Goal: Check status: Check status

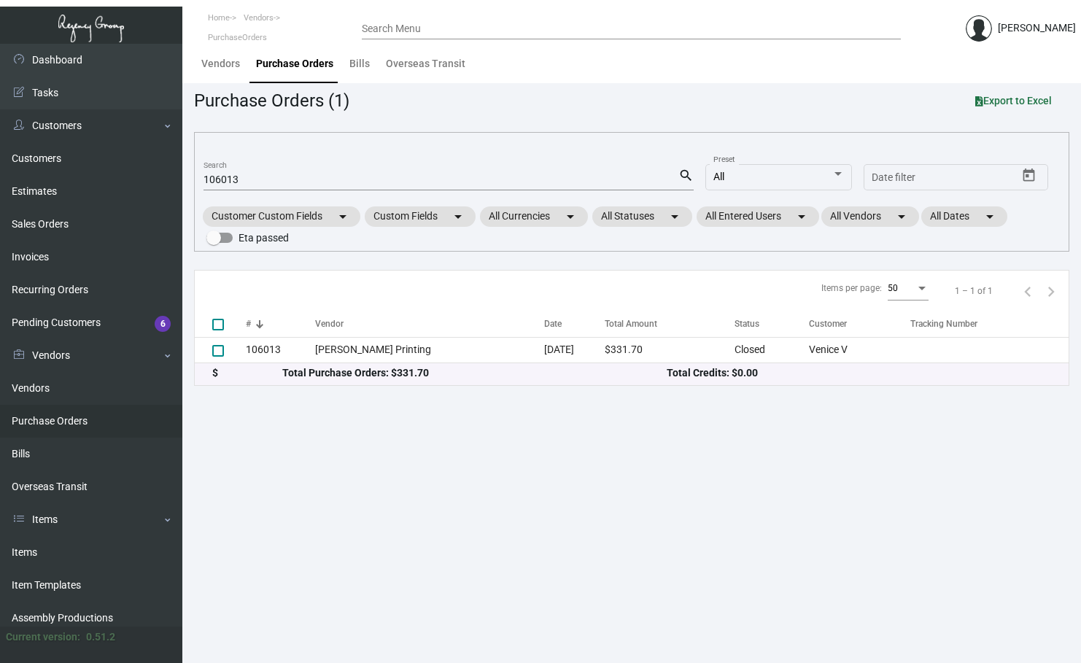
click at [248, 169] on div "106013 Search" at bounding box center [441, 179] width 475 height 23
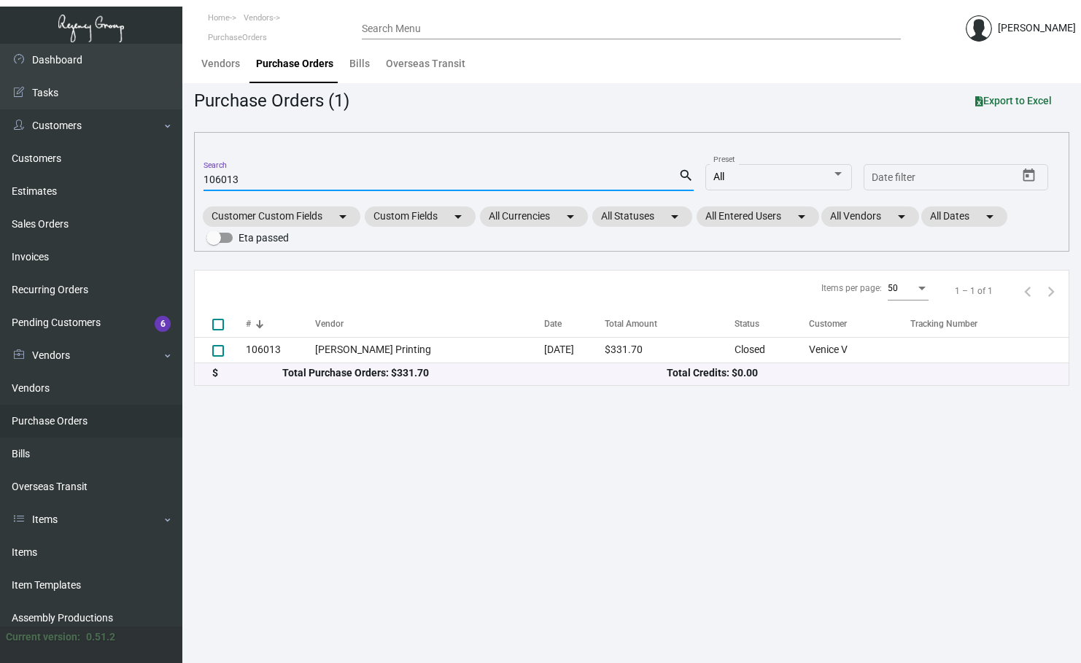
click at [236, 187] on div "106013 Search" at bounding box center [441, 179] width 475 height 23
click at [238, 176] on input "106013" at bounding box center [441, 180] width 475 height 12
paste input "3198"
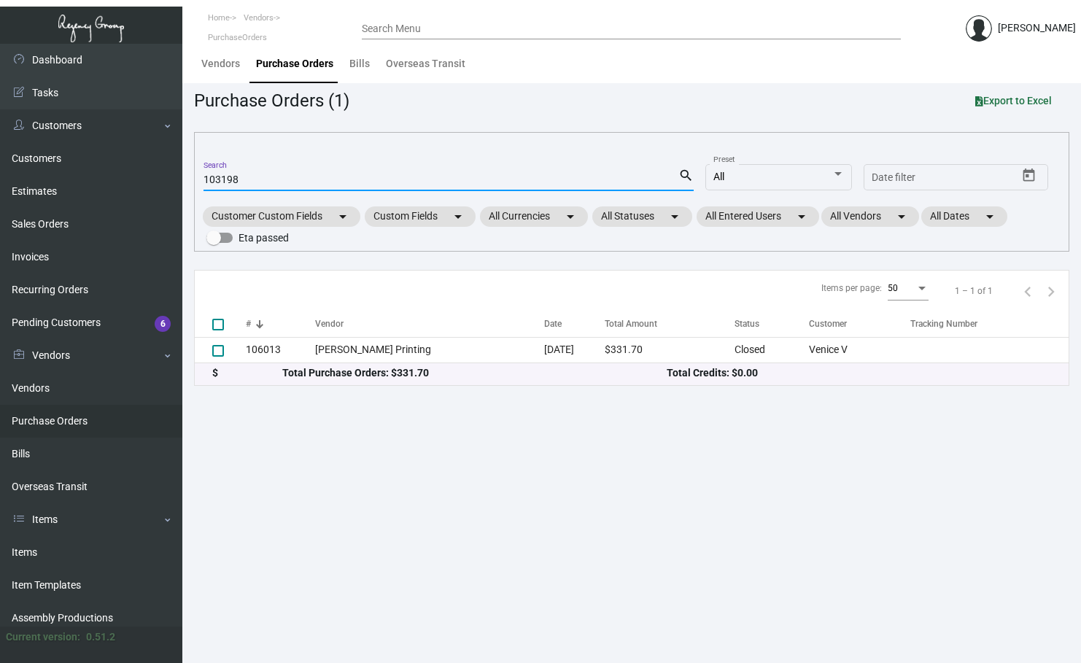
type input "103198"
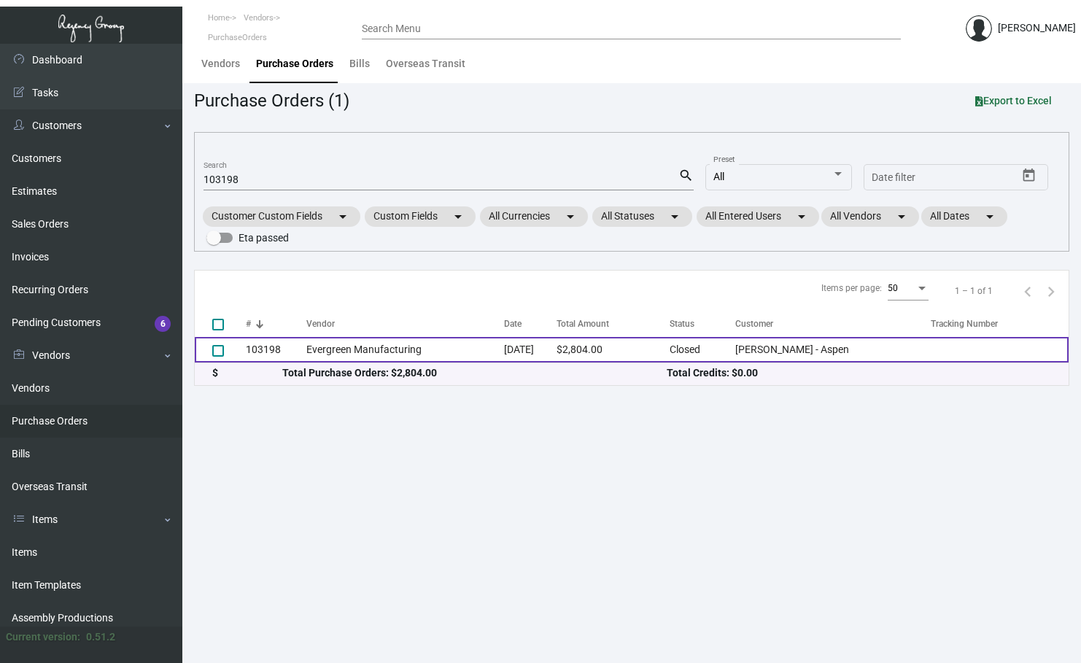
click at [377, 346] on td "Evergreen Manufacturing" at bounding box center [405, 350] width 198 height 26
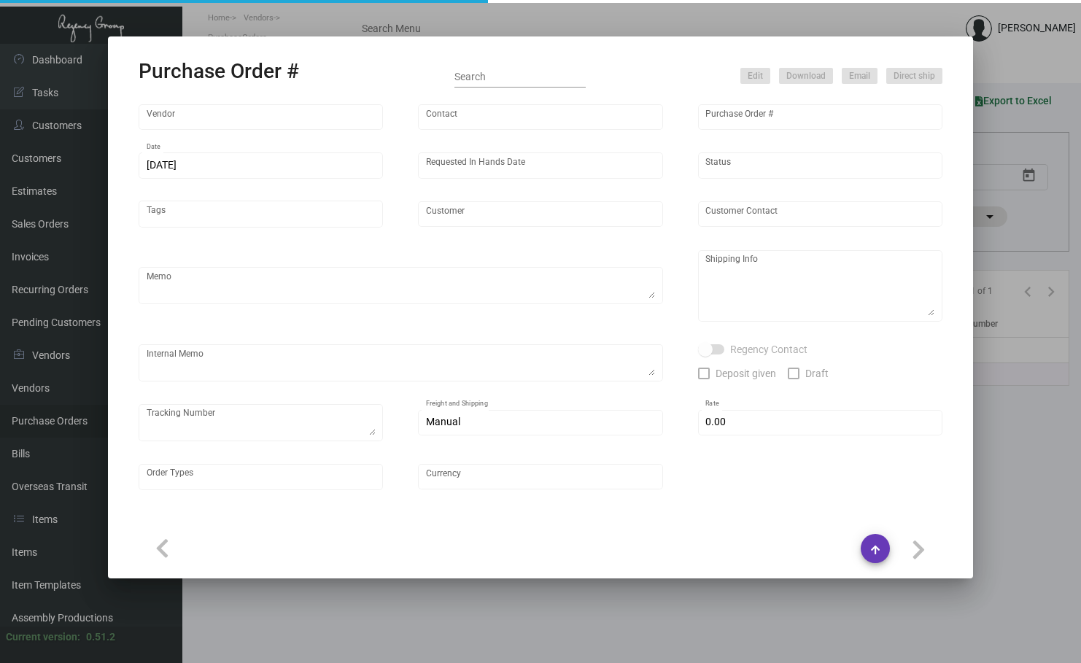
type input "Evergreen Manufacturing"
type input "[PERSON_NAME]"
type input "103198"
type input "[DATE]"
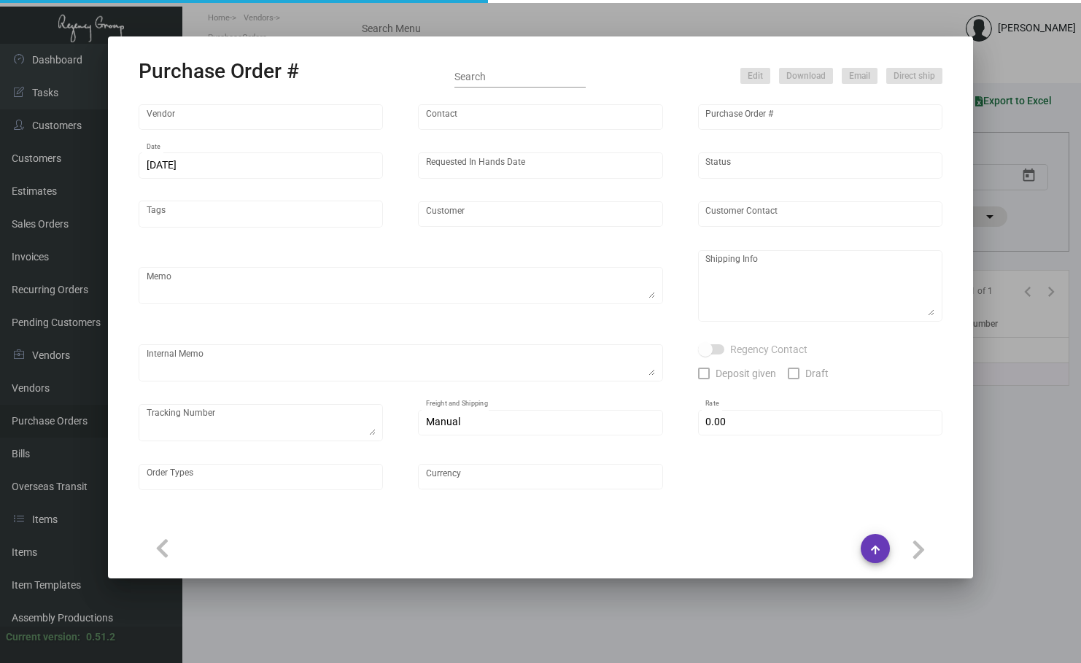
type input "[PERSON_NAME] - Aspen"
type textarea "Order#33373; estimated finish date is [DATE]. ***ANY PRICE DISCREPANCY MUST BE …"
type textarea "Regency Group LA [STREET_ADDRESS]"
type textarea "LA Warehouse. [DATE] - [PERSON_NAME] stock will take 3-5 weeks to get. 2/6 - 1 …"
checkbox input "true"
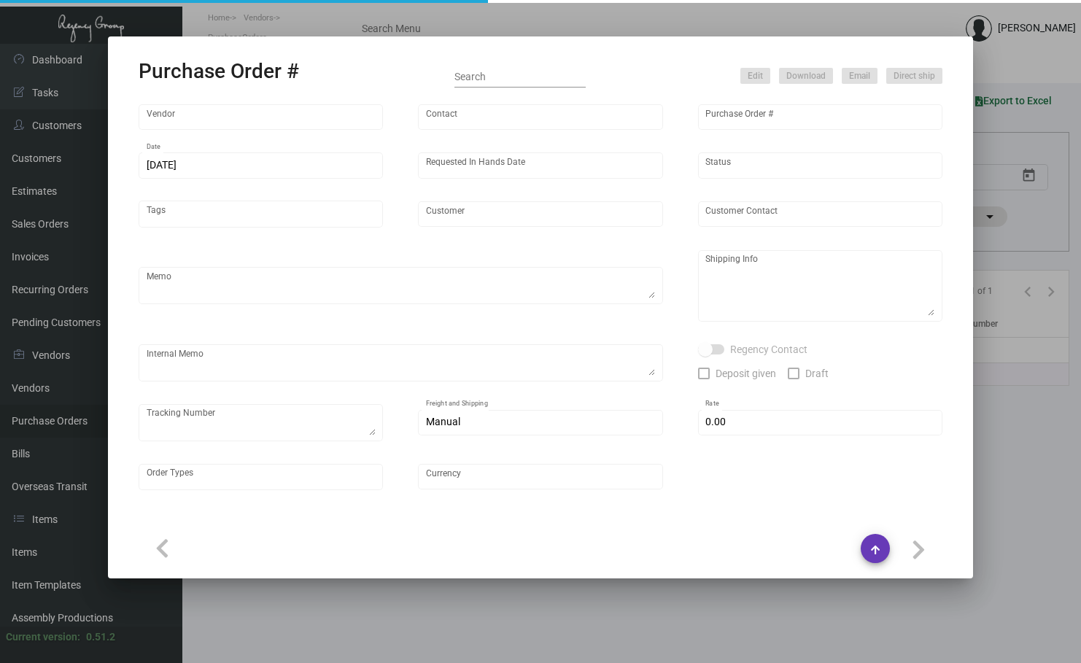
type input "$ 0.00"
type input "United States Dollar $"
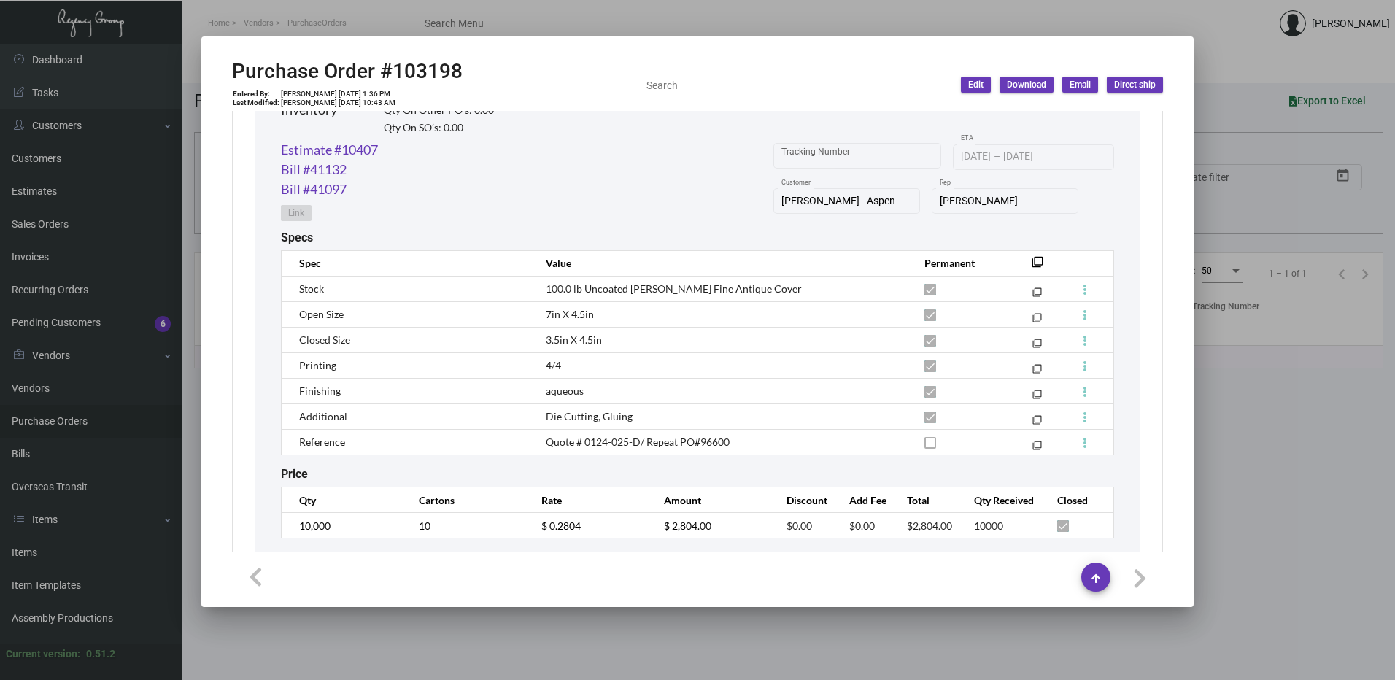
scroll to position [785, 0]
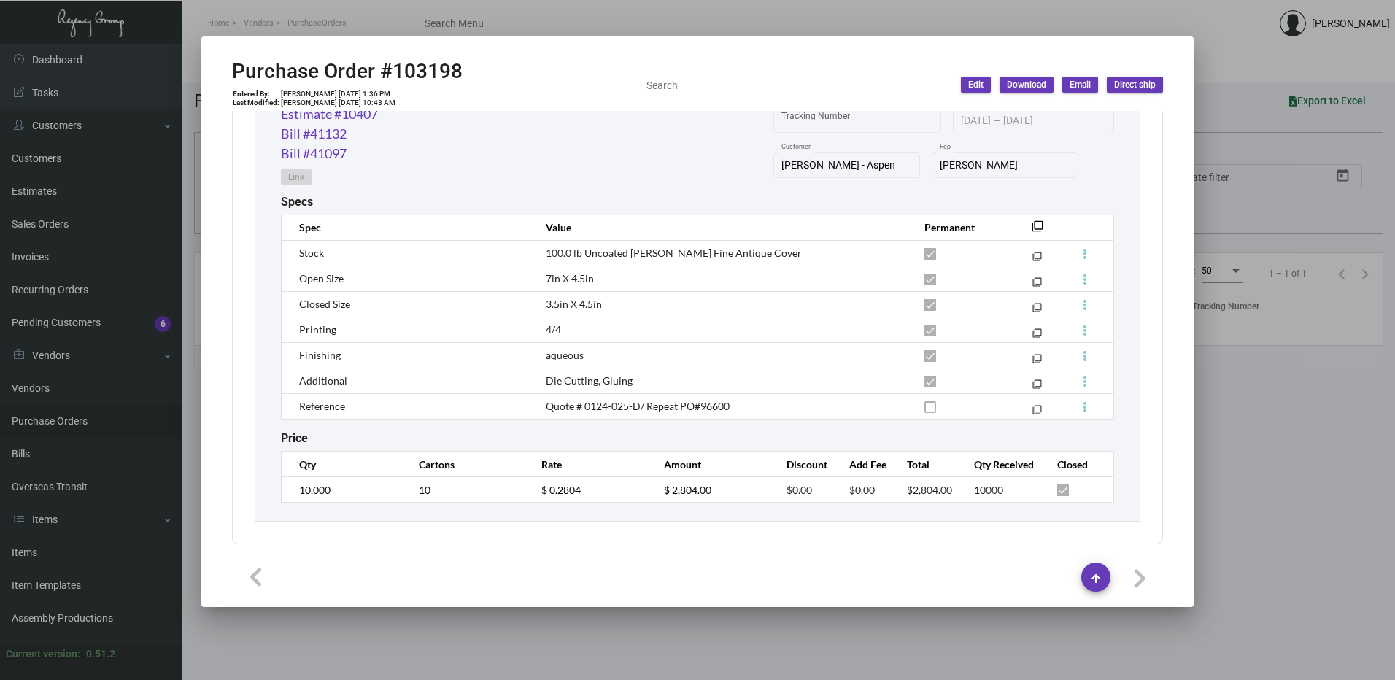
click at [1080, 428] on div at bounding box center [697, 340] width 1395 height 680
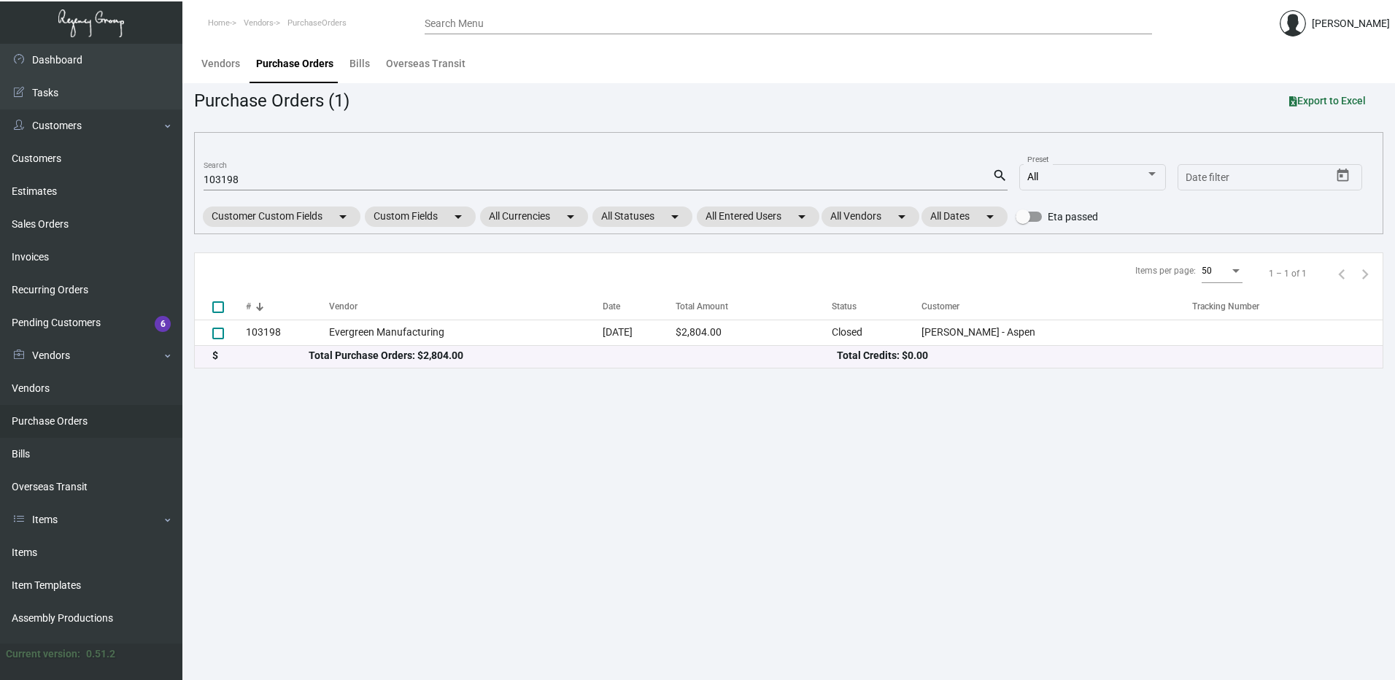
click at [241, 182] on input "103198" at bounding box center [598, 180] width 789 height 12
click at [242, 184] on input "103198" at bounding box center [598, 180] width 789 height 12
paste input "106013"
type input "103198106013"
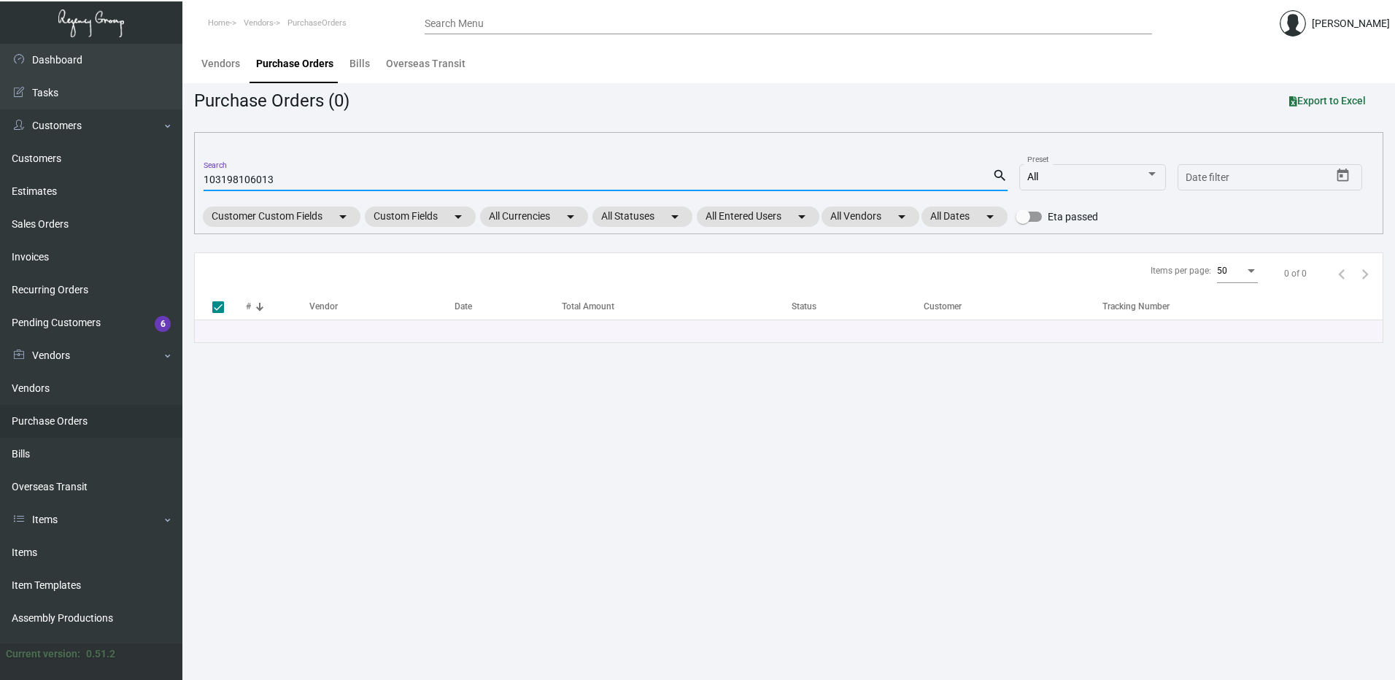
checkbox input "true"
click at [249, 183] on input "103198106013" at bounding box center [598, 180] width 789 height 12
paste input
type input "106013"
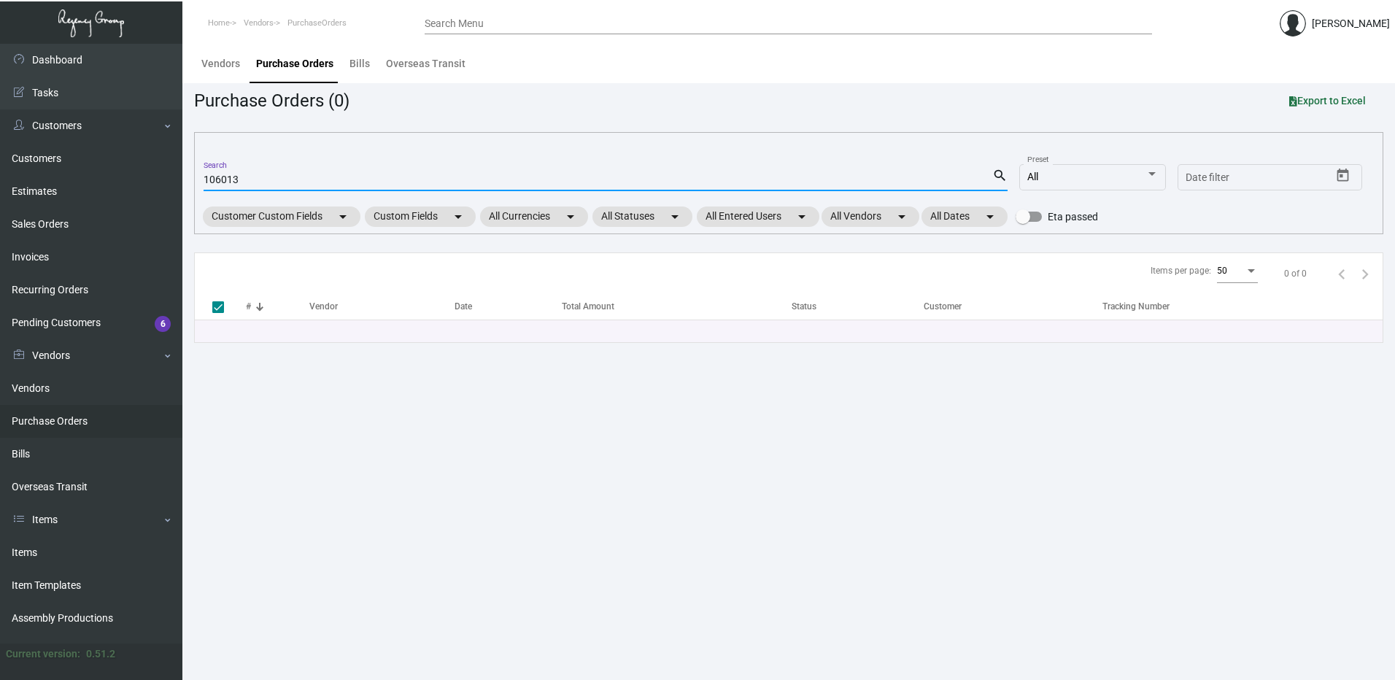
checkbox input "false"
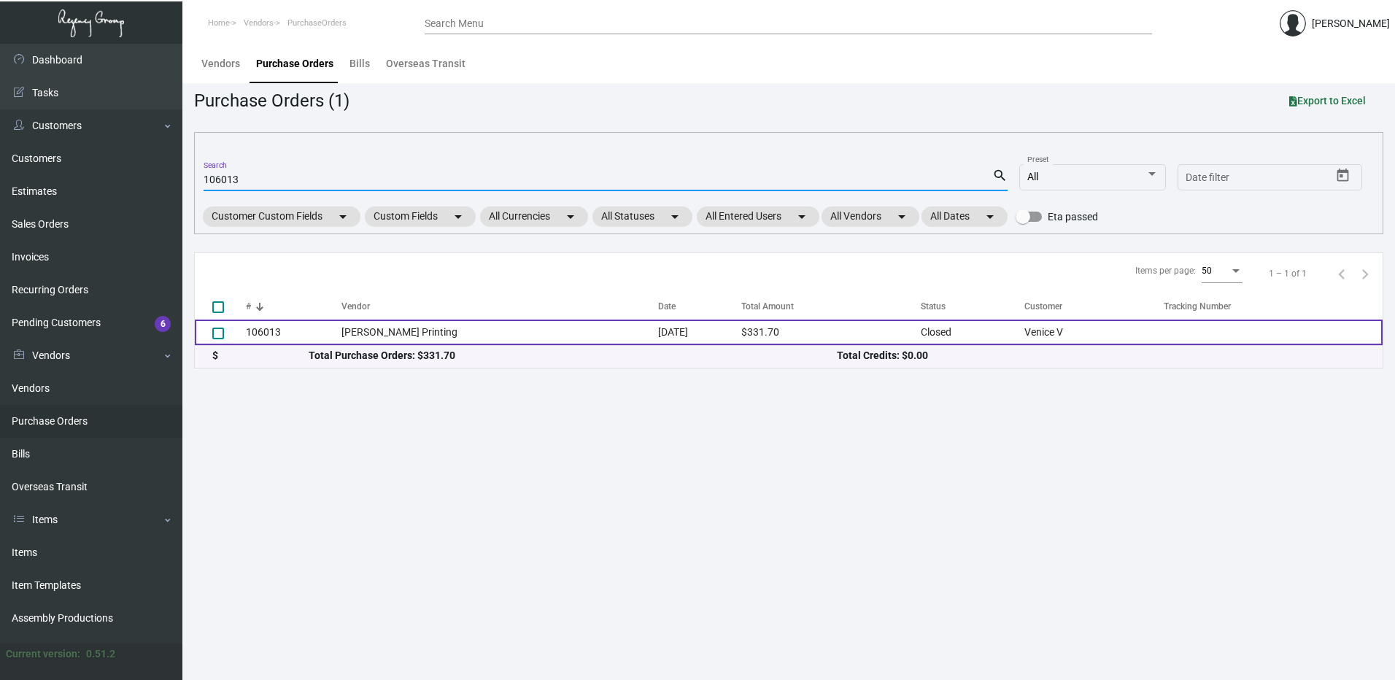
click at [406, 329] on td "[PERSON_NAME] Printing" at bounding box center [499, 333] width 317 height 26
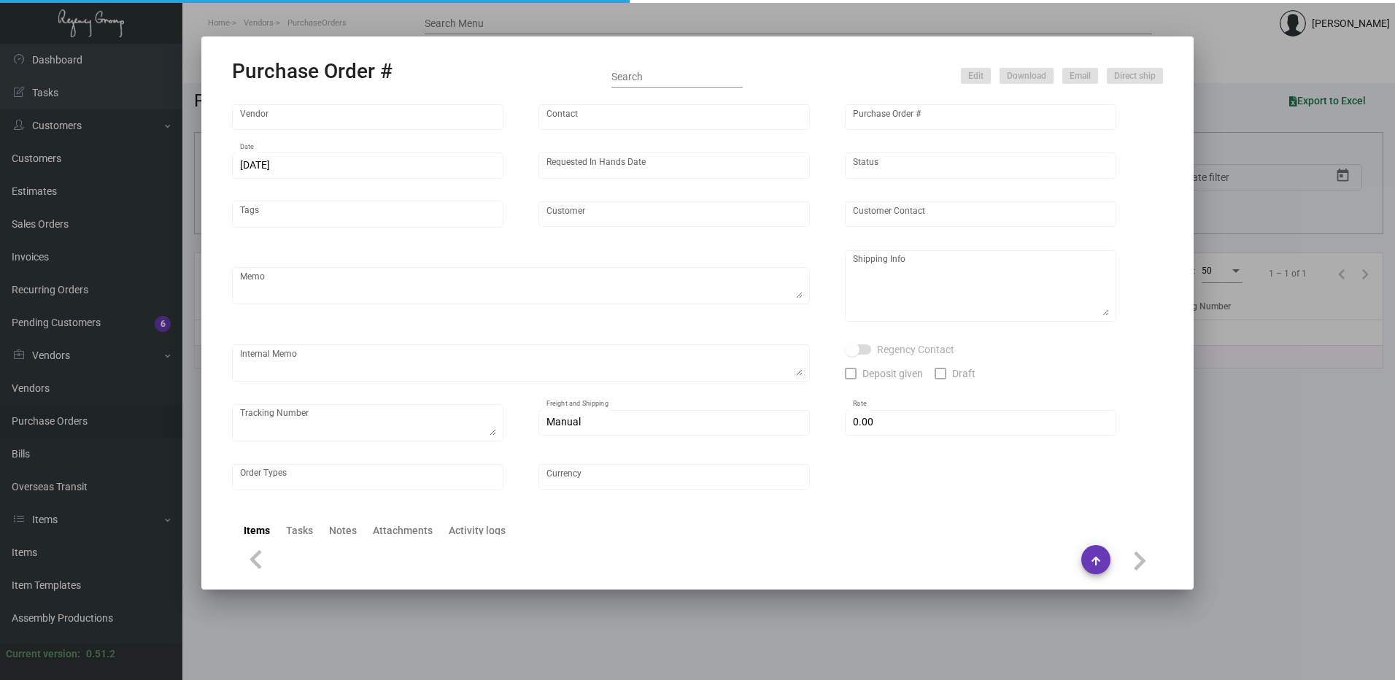
type input "[PERSON_NAME] Printing"
type input "[PERSON_NAME]"
type input "106013"
type input "[DATE]"
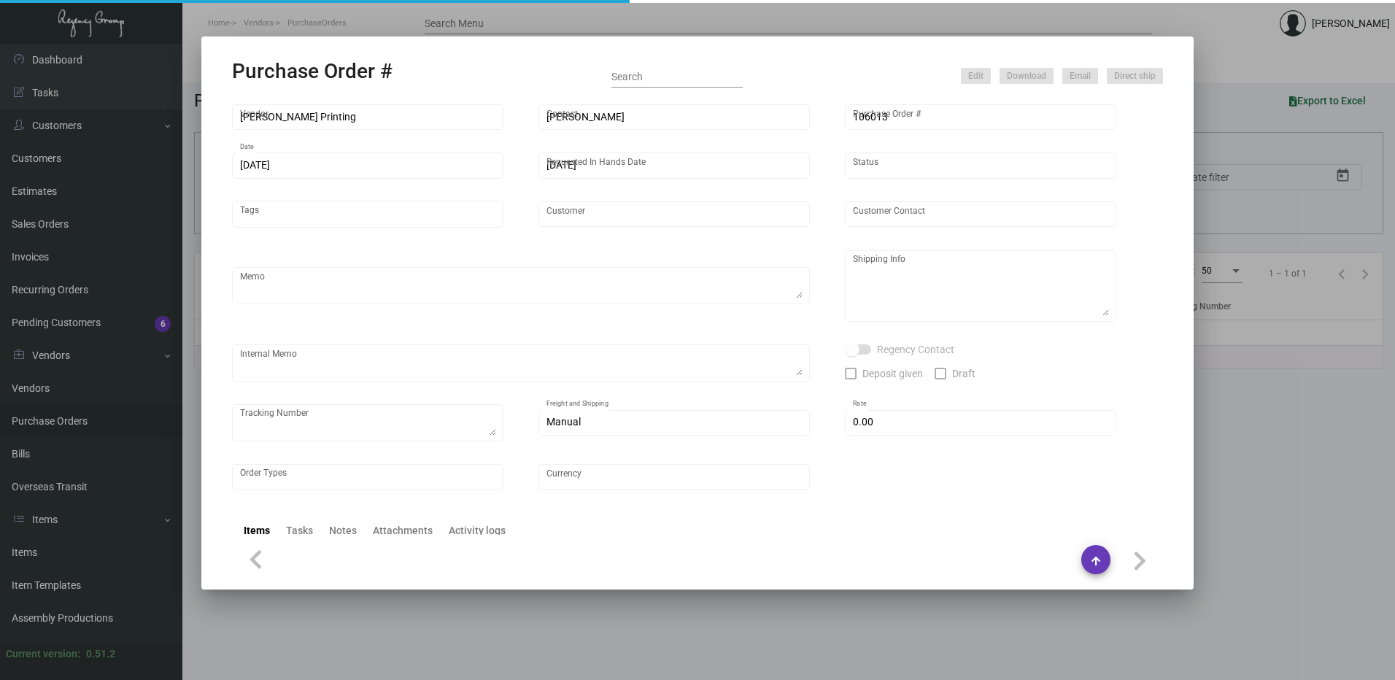
type input "Venice V"
type input "[PERSON_NAME]"
type textarea "***ANY PRICE DISCREPANCY MUST BE CALLED OUT PRIOR TO PROCEEDING WITH THIS ORDER…"
type textarea "Venice V - [PERSON_NAME] [STREET_ADDRESS]"
type input "$ 0.00"
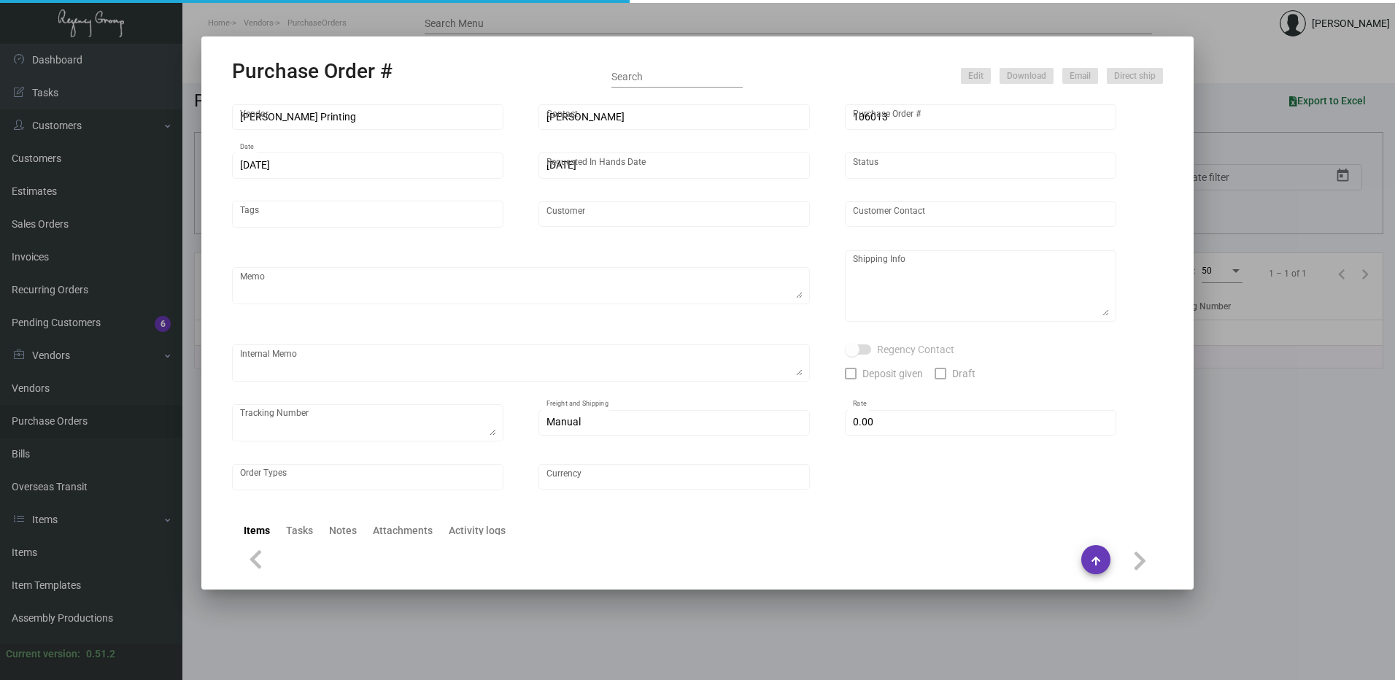
type input "United States Dollar $"
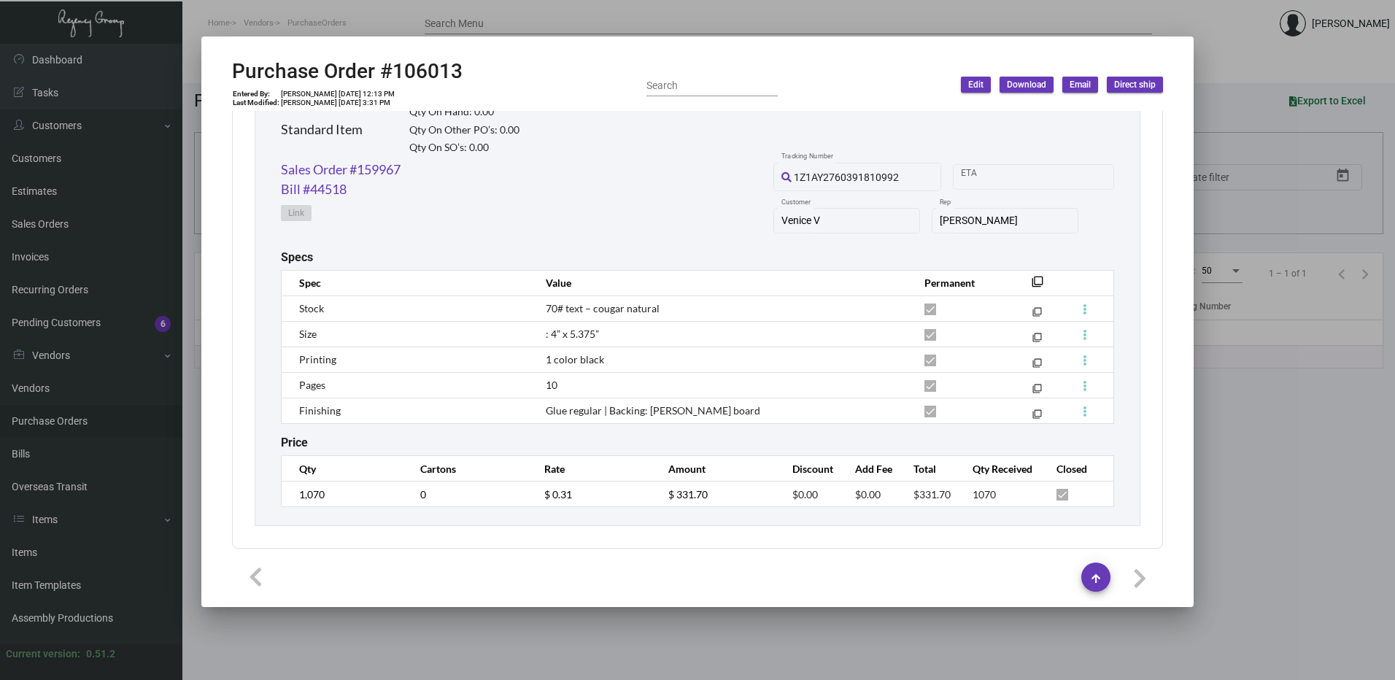
scroll to position [734, 0]
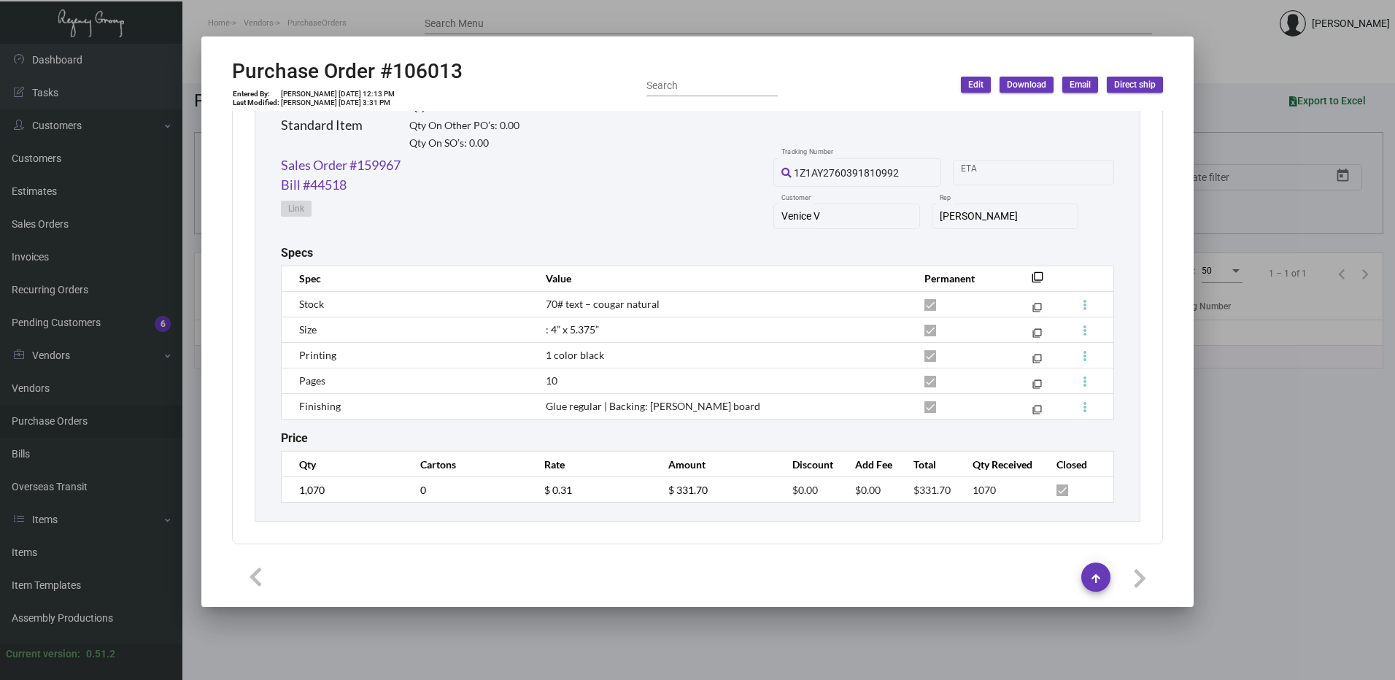
click at [611, 7] on div at bounding box center [697, 340] width 1395 height 680
